Goal: Transaction & Acquisition: Purchase product/service

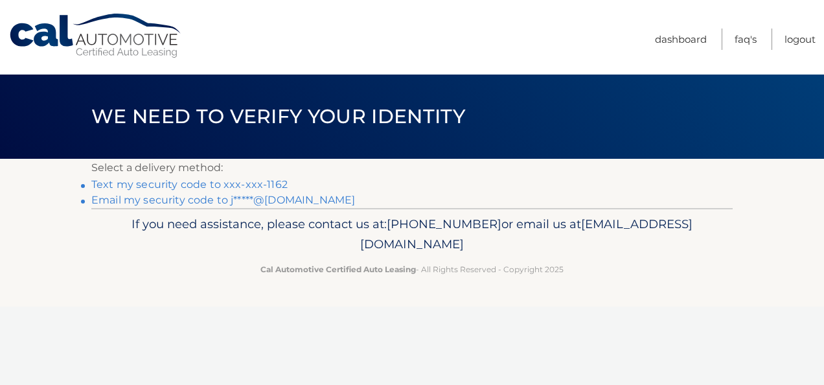
click at [139, 182] on link "Text my security code to xxx-xxx-1162" at bounding box center [189, 184] width 196 height 12
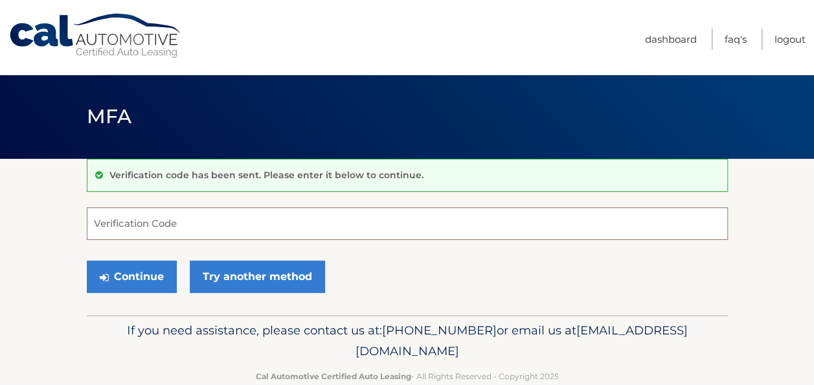
click at [172, 228] on input "Verification Code" at bounding box center [407, 223] width 641 height 32
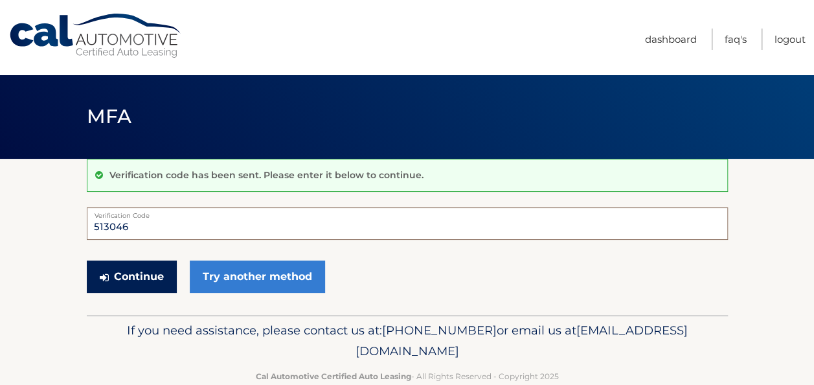
type input "513046"
click at [149, 277] on button "Continue" at bounding box center [132, 276] width 90 height 32
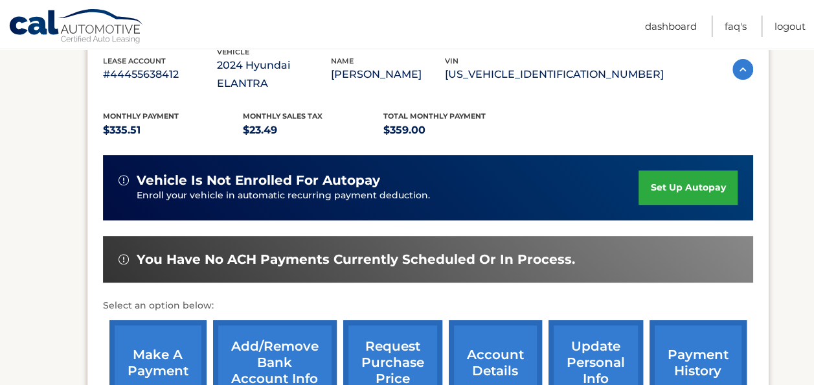
scroll to position [259, 0]
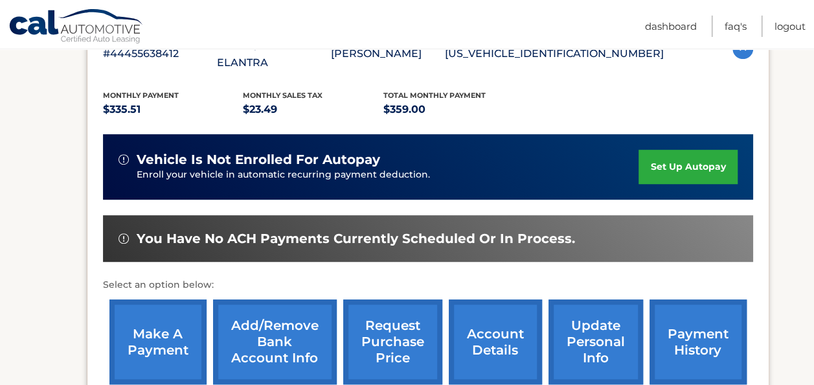
click at [151, 313] on link "make a payment" at bounding box center [157, 341] width 97 height 85
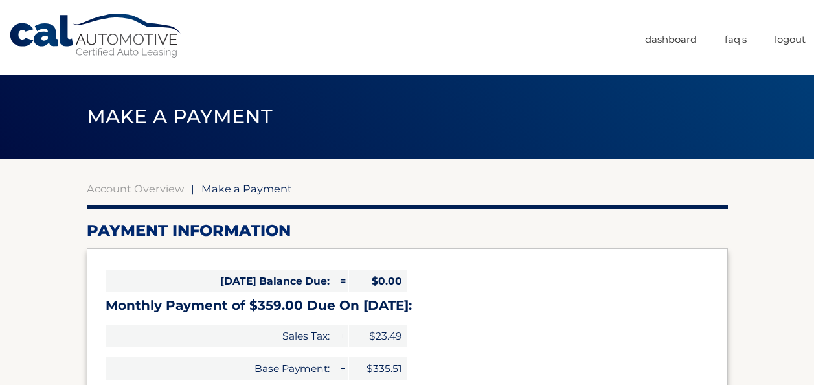
select select "NmViOTQxZDYtN2I0My00OTdlLWE0ZjEtNmJjZjRkNWM2ZWE0"
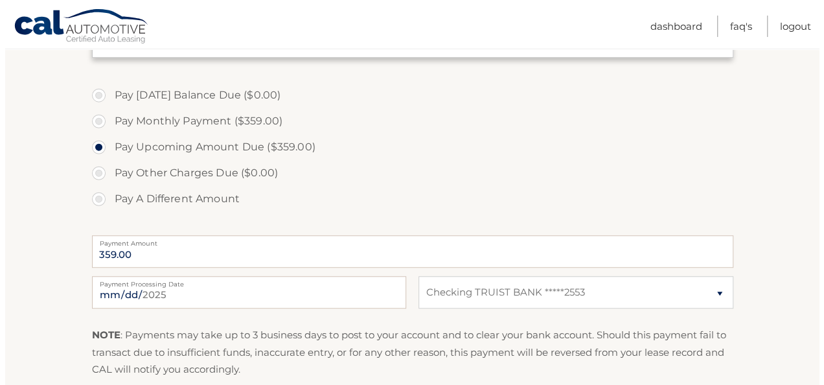
scroll to position [453, 0]
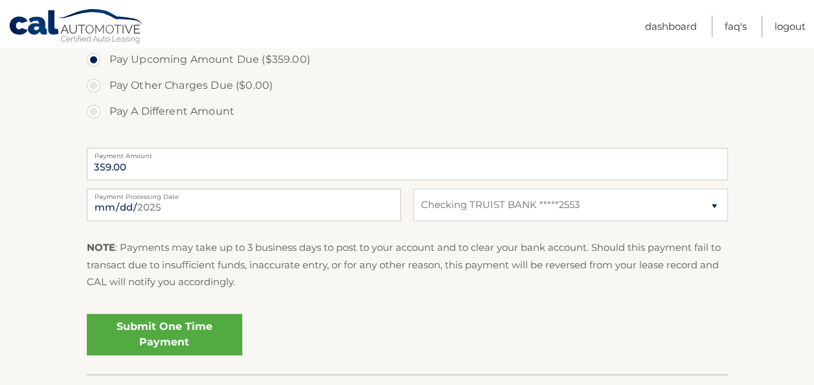
click at [177, 327] on link "Submit One Time Payment" at bounding box center [164, 334] width 155 height 41
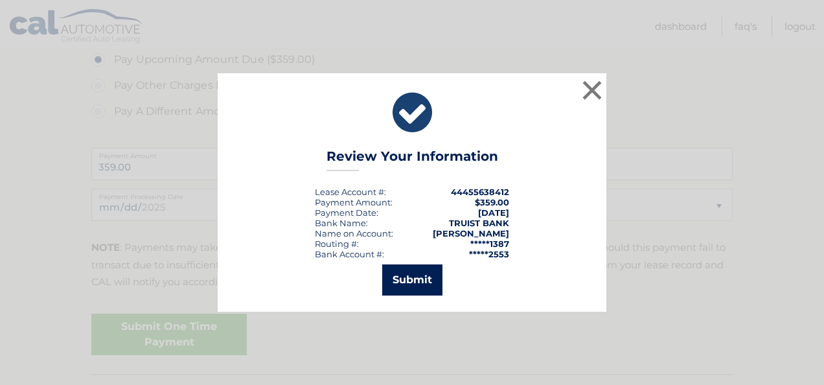
click at [415, 275] on button "Submit" at bounding box center [412, 279] width 60 height 31
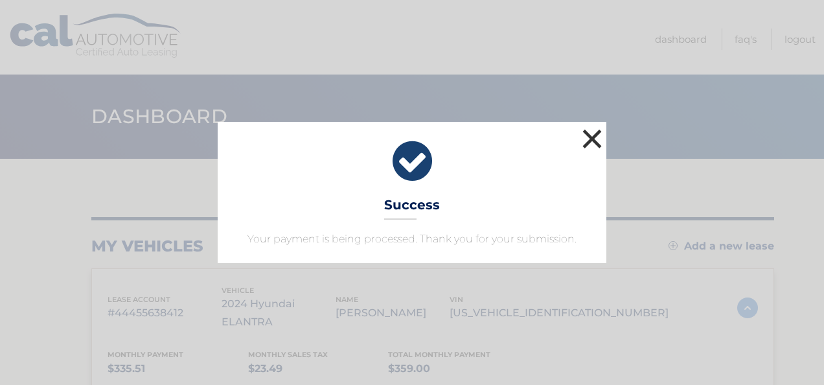
click at [591, 135] on button "×" at bounding box center [592, 139] width 26 height 26
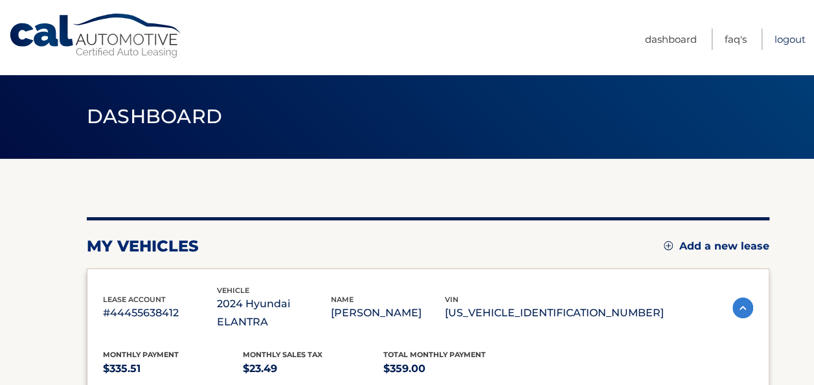
click at [788, 39] on link "Logout" at bounding box center [790, 39] width 31 height 21
